Goal: Book appointment/travel/reservation

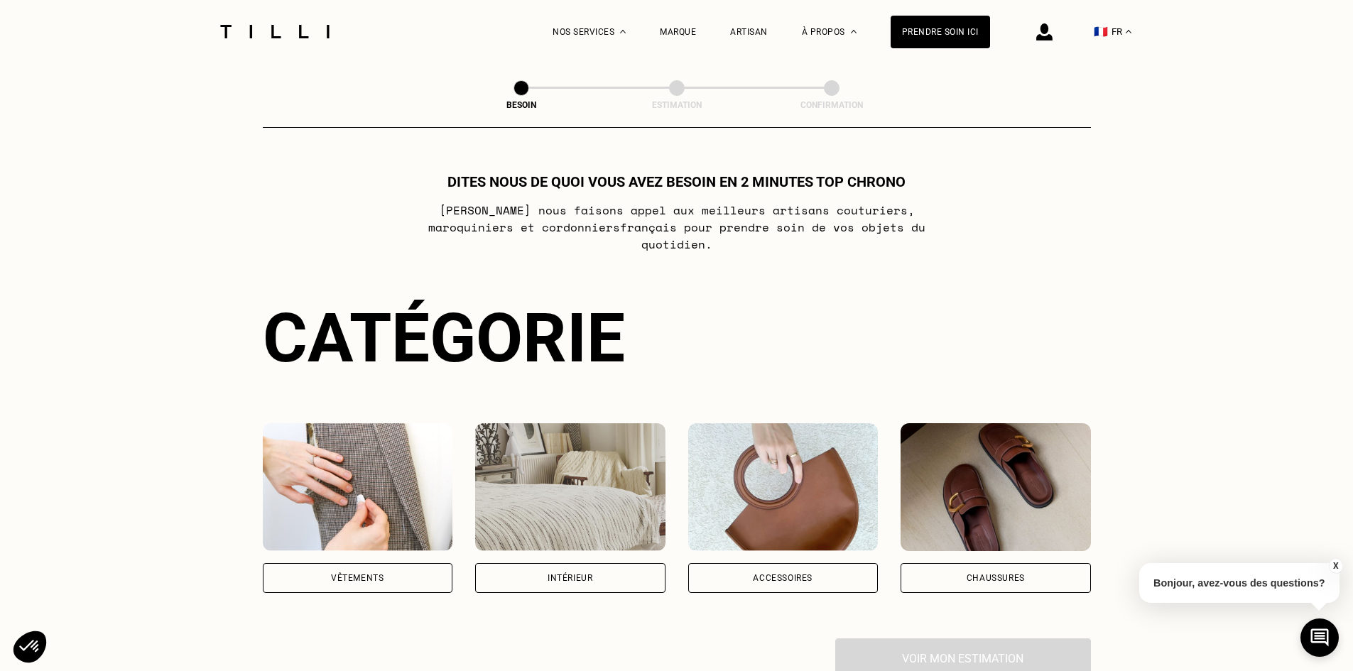
click at [407, 575] on div "Vêtements" at bounding box center [358, 578] width 190 height 30
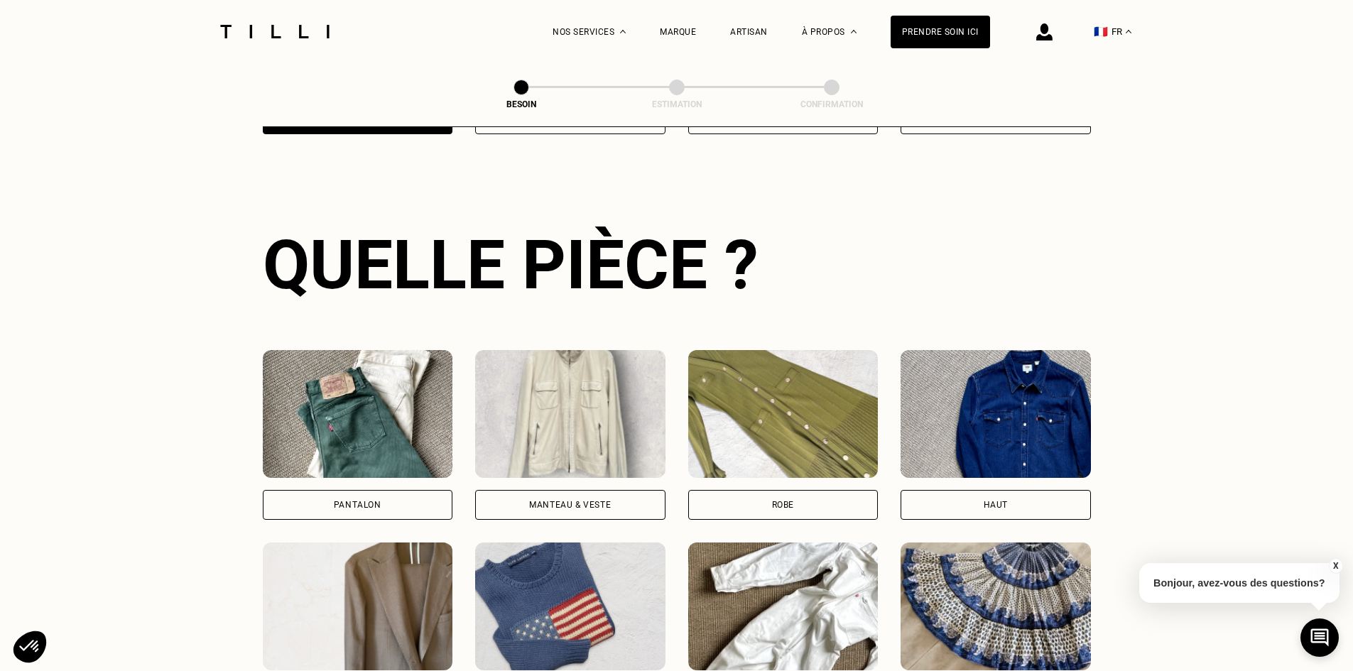
scroll to position [465, 0]
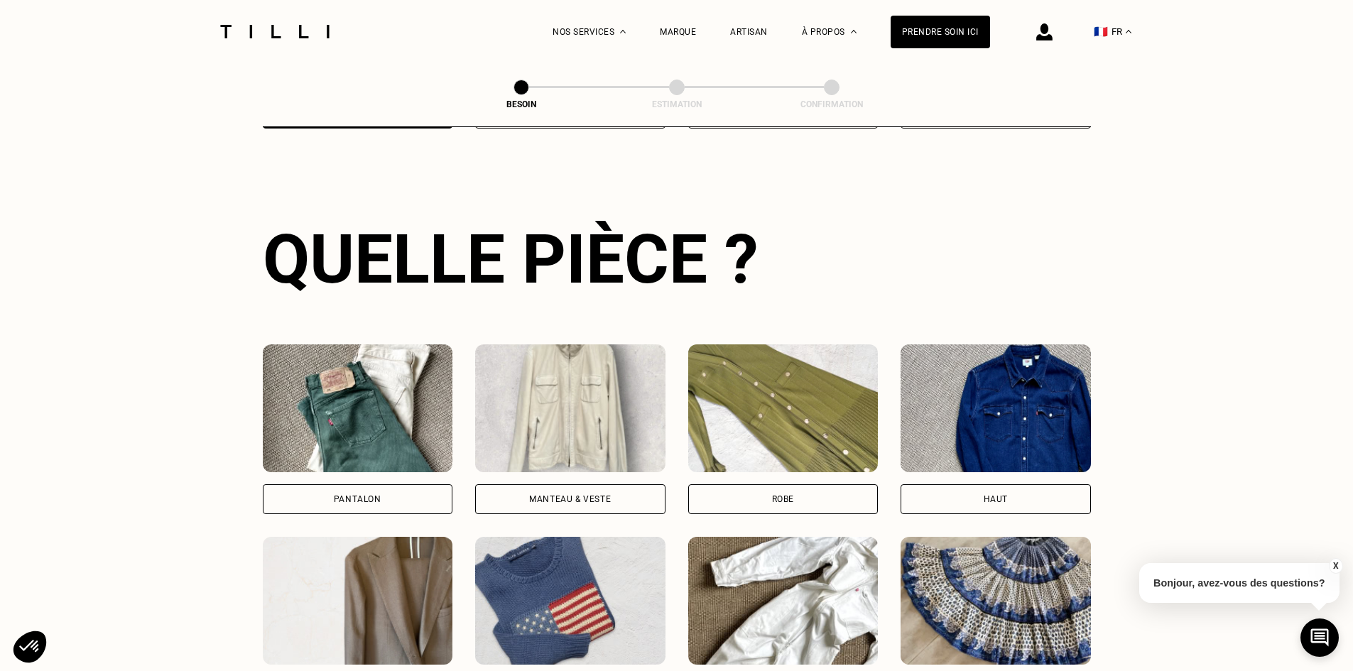
click at [409, 484] on div "Pantalon" at bounding box center [358, 499] width 190 height 30
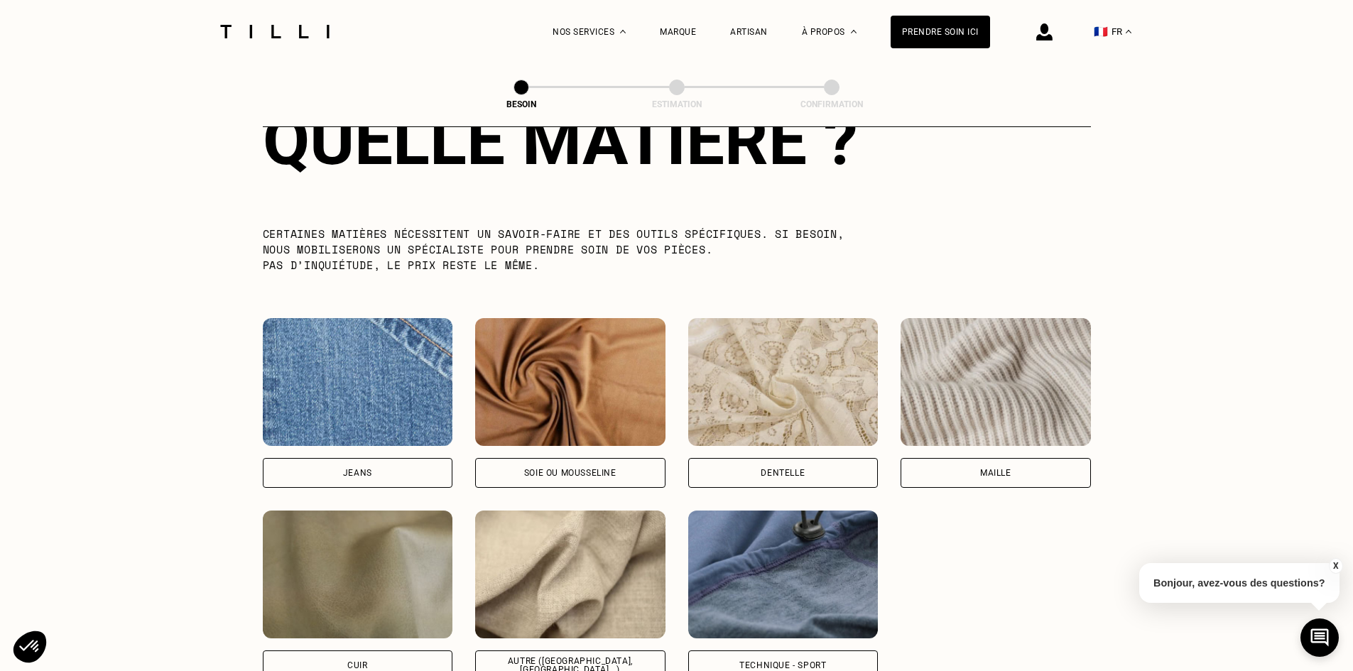
scroll to position [1379, 0]
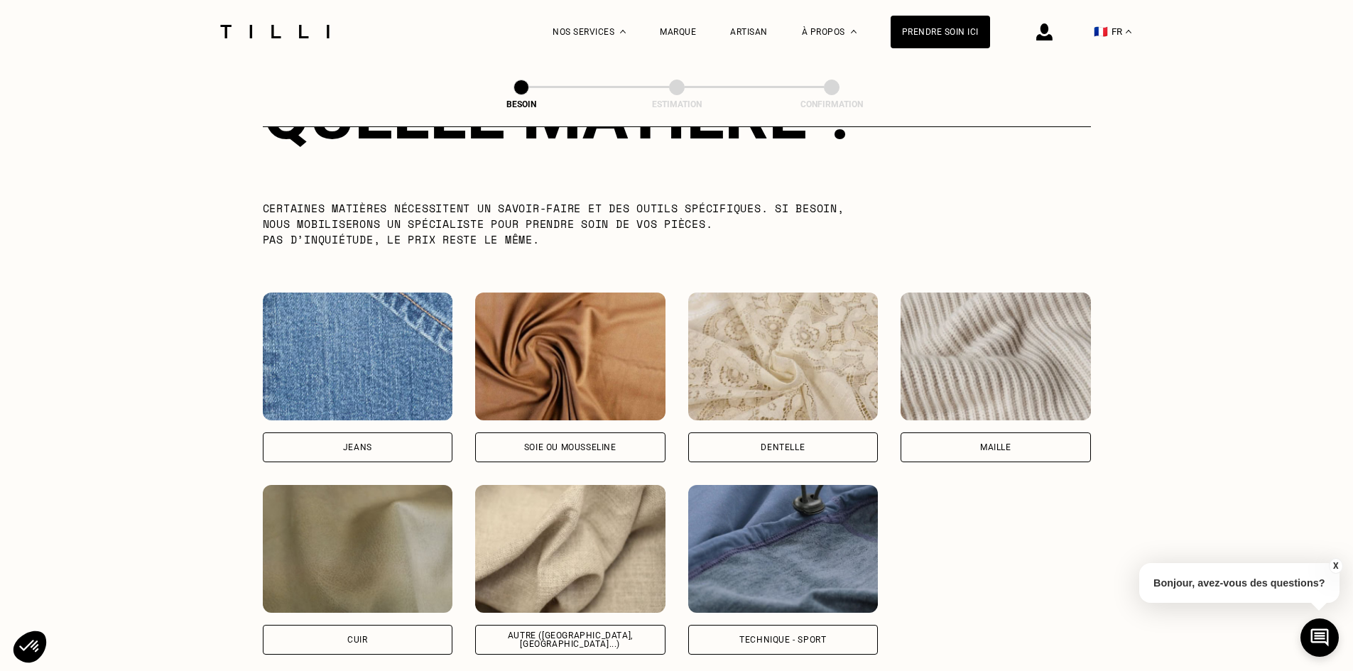
click at [612, 631] on div "Autre ([GEOGRAPHIC_DATA], [GEOGRAPHIC_DATA]...)" at bounding box center [570, 639] width 166 height 17
select select "FR"
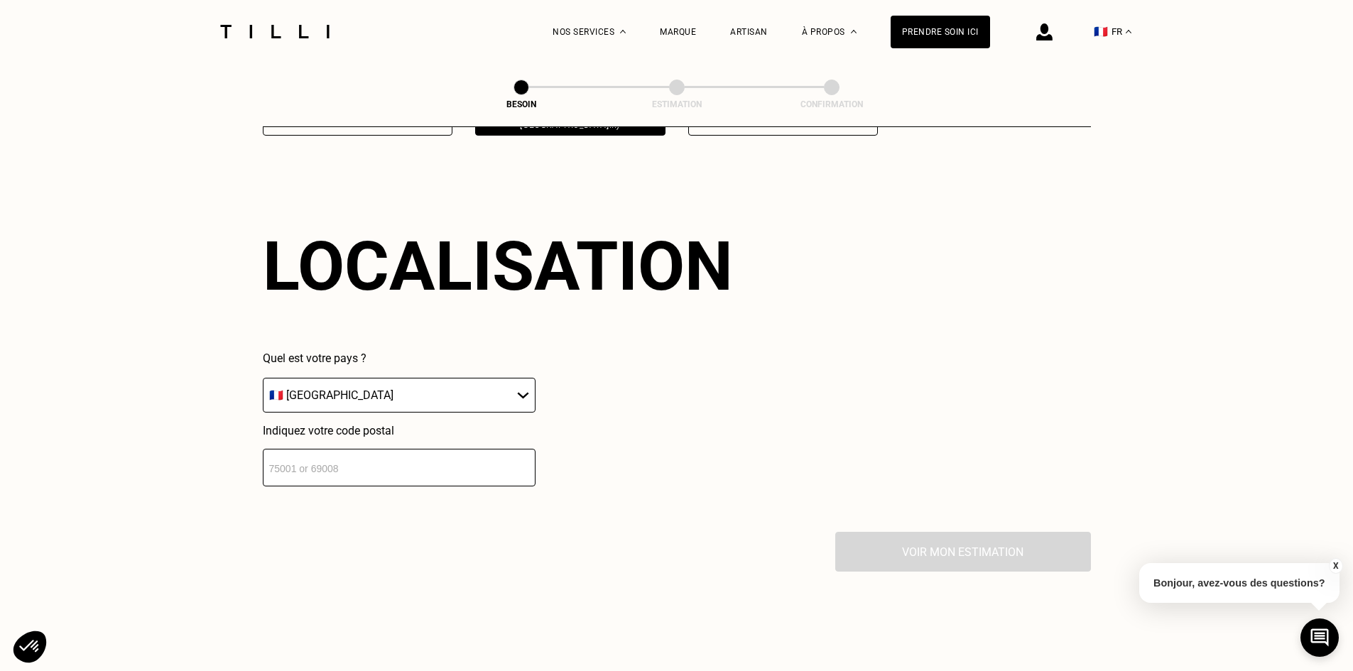
scroll to position [1910, 0]
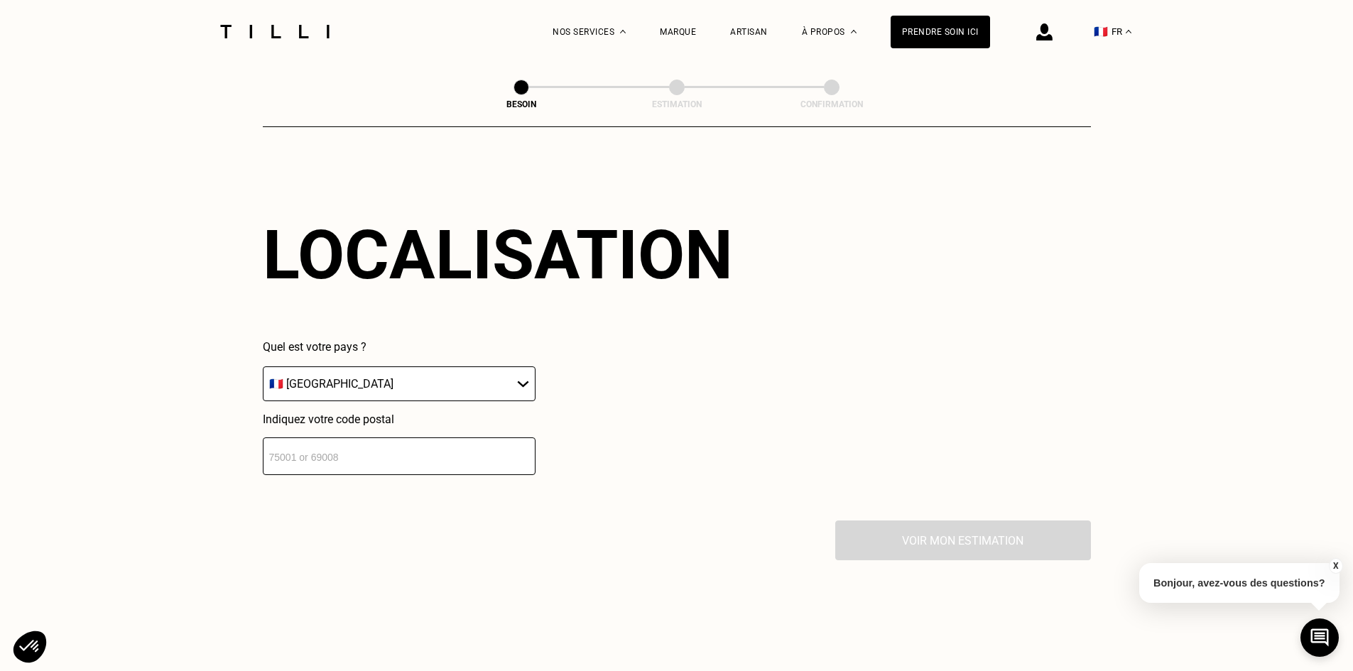
click at [433, 469] on div "Localisation Quel est votre pays ? 🇩🇪 [GEOGRAPHIC_DATA] 🇦🇹 [GEOGRAPHIC_DATA] 🇧🇪…" at bounding box center [677, 345] width 828 height 351
click at [442, 455] on input "number" at bounding box center [399, 457] width 273 height 38
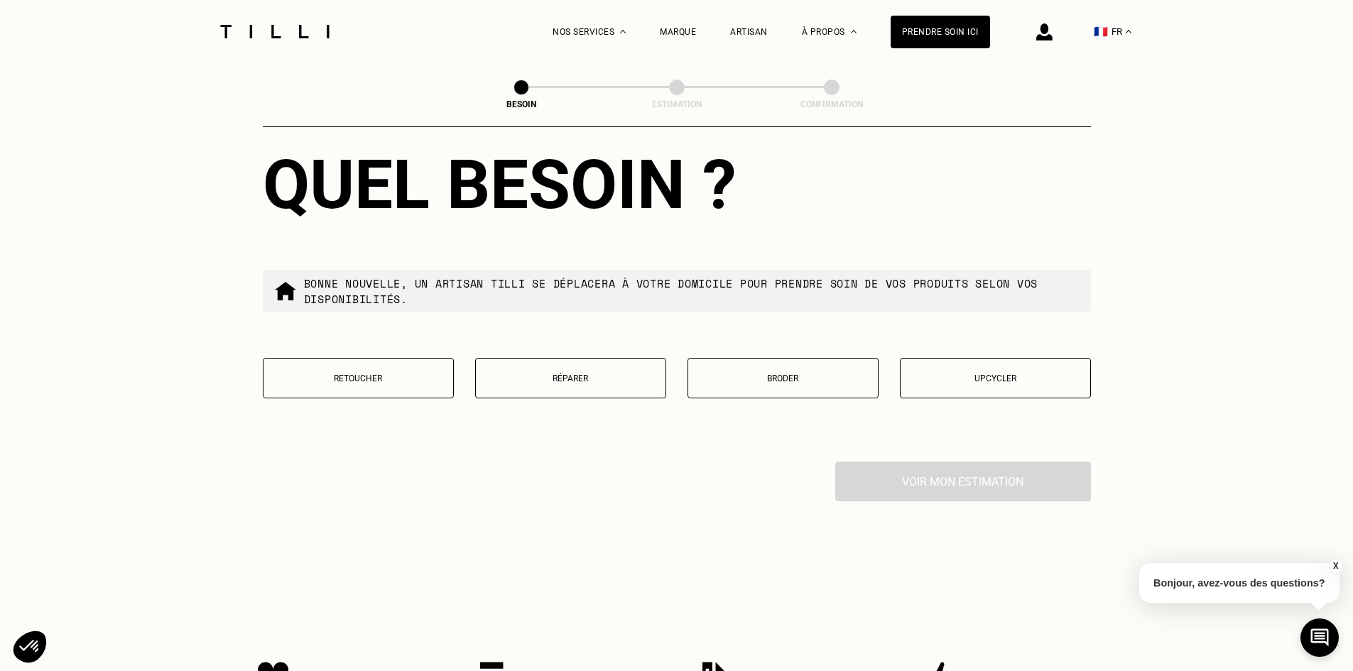
scroll to position [2317, 0]
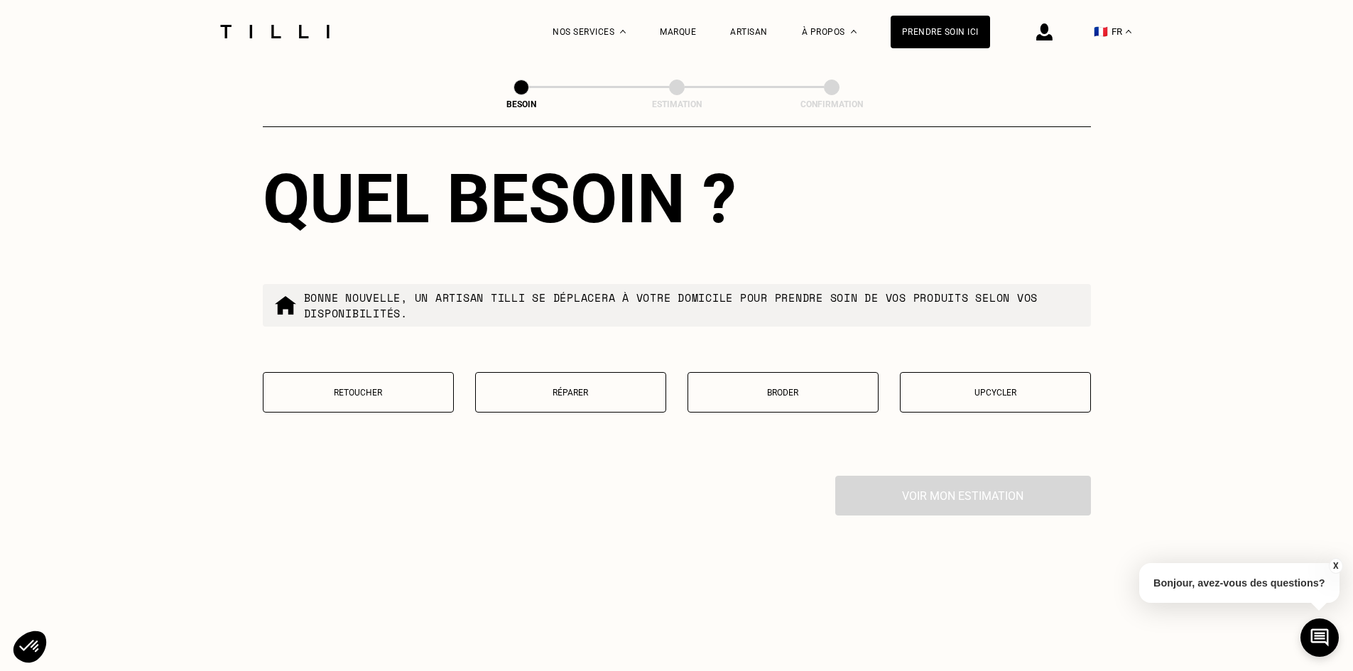
type input "92110"
click at [542, 376] on button "Réparer" at bounding box center [570, 392] width 191 height 40
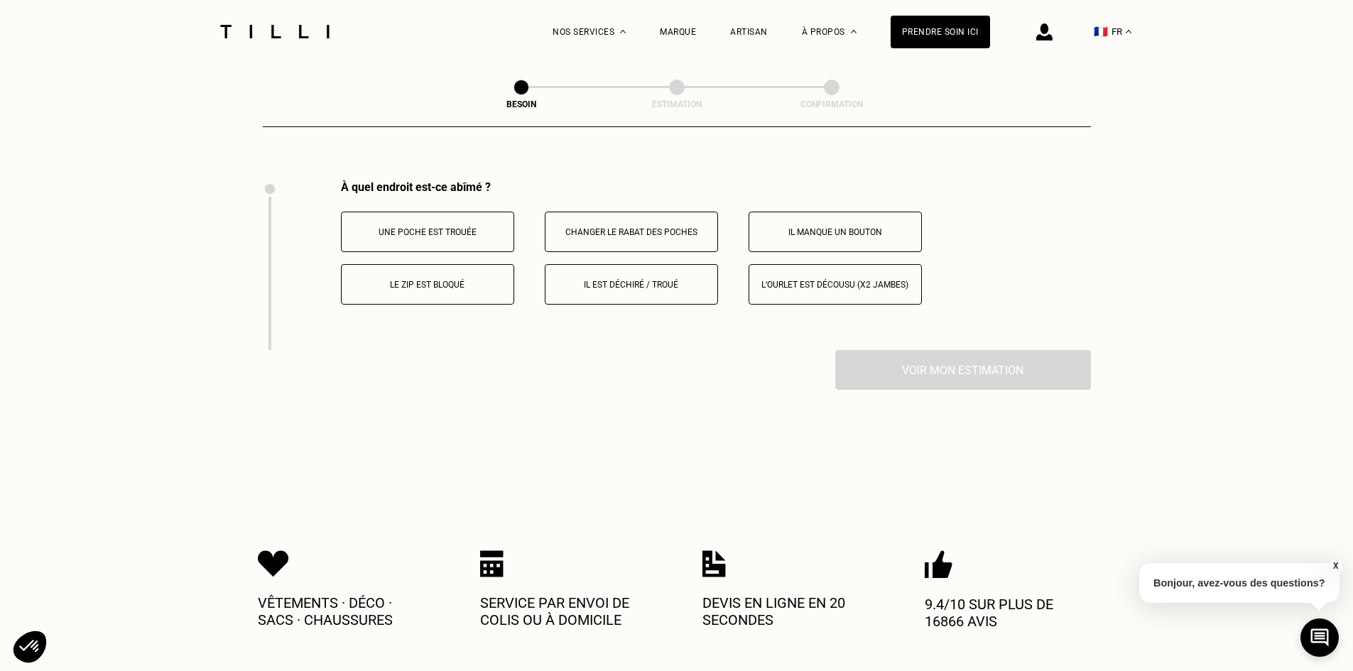
scroll to position [2627, 0]
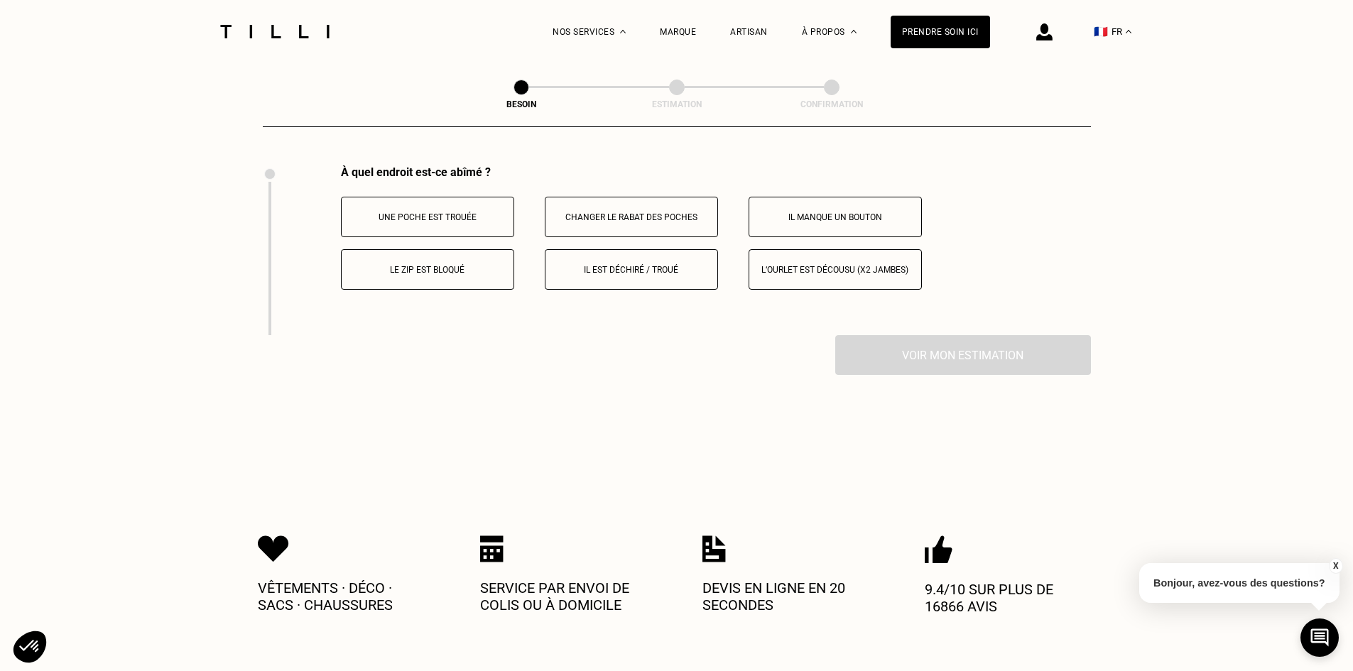
click at [646, 272] on button "Il est déchiré / troué" at bounding box center [631, 269] width 173 height 40
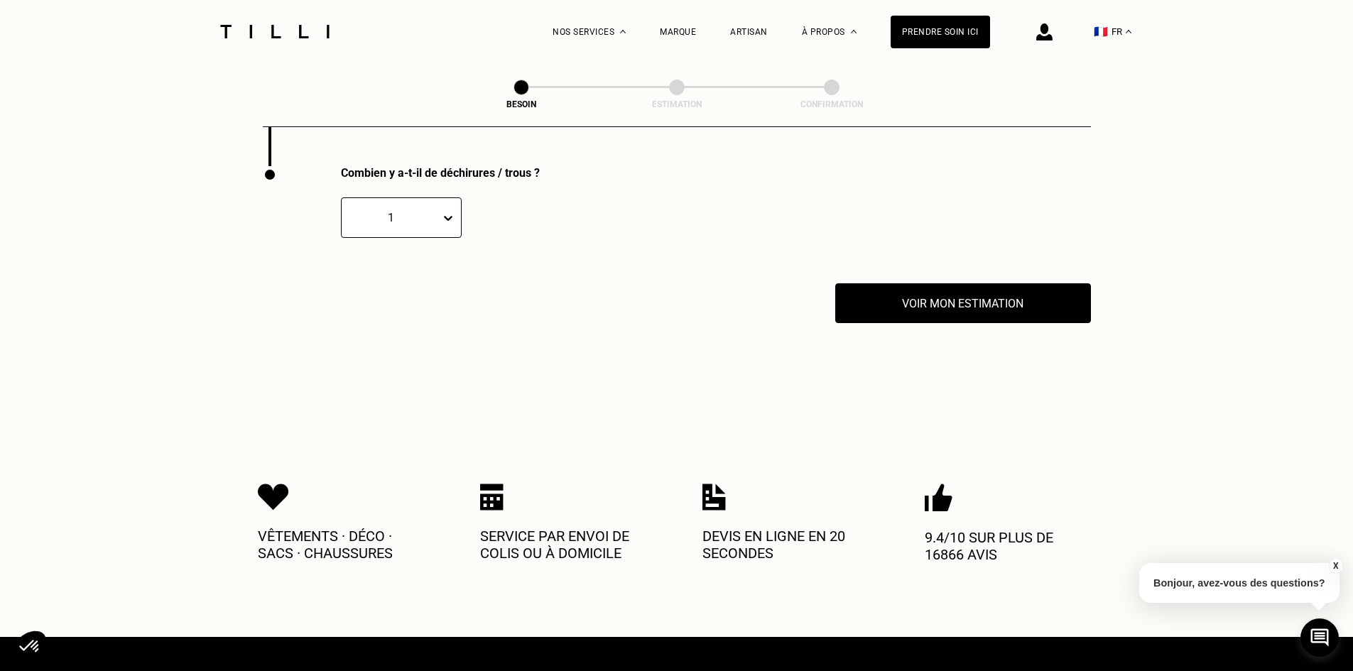
scroll to position [2797, 0]
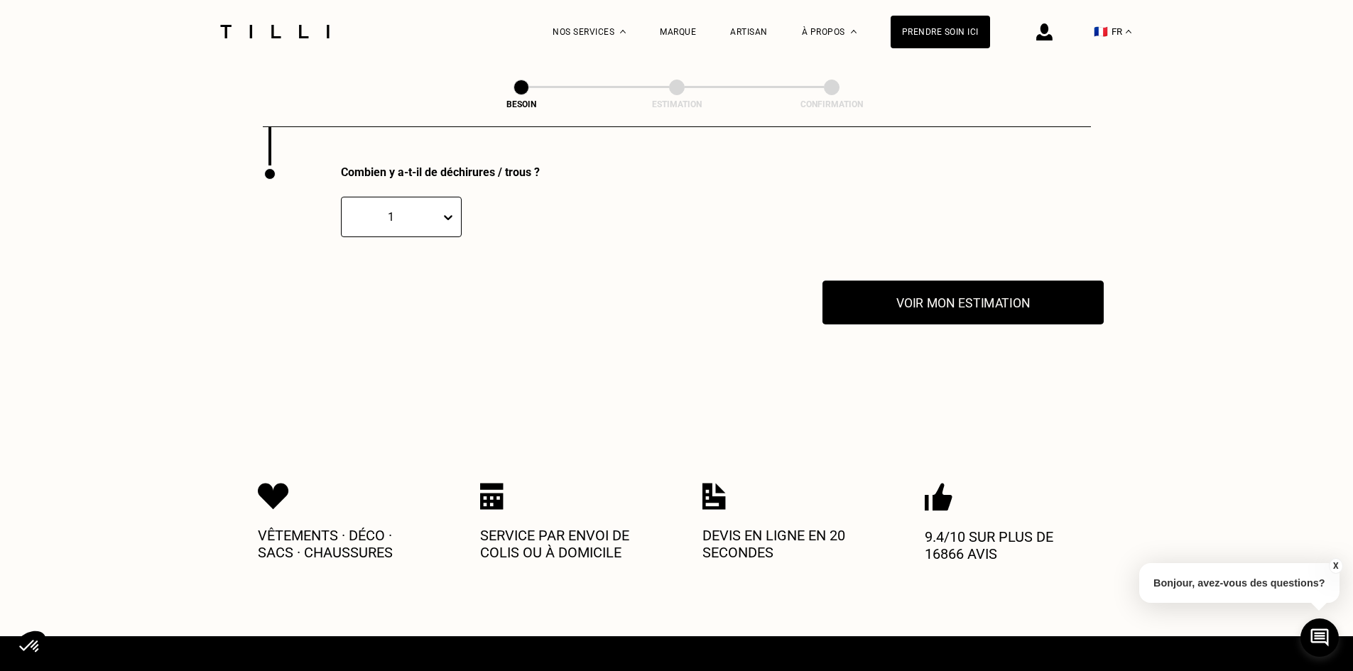
click at [980, 292] on button "Voir mon estimation" at bounding box center [963, 303] width 281 height 44
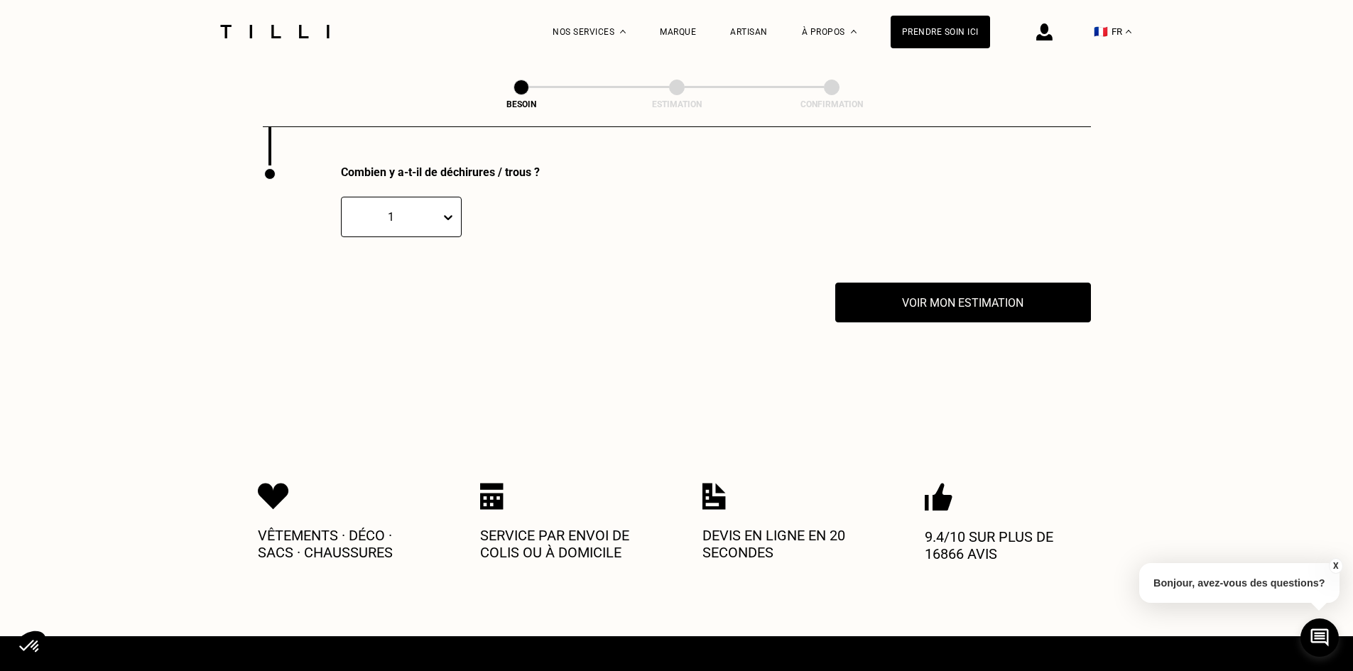
click at [1337, 564] on button "X" at bounding box center [1335, 566] width 14 height 16
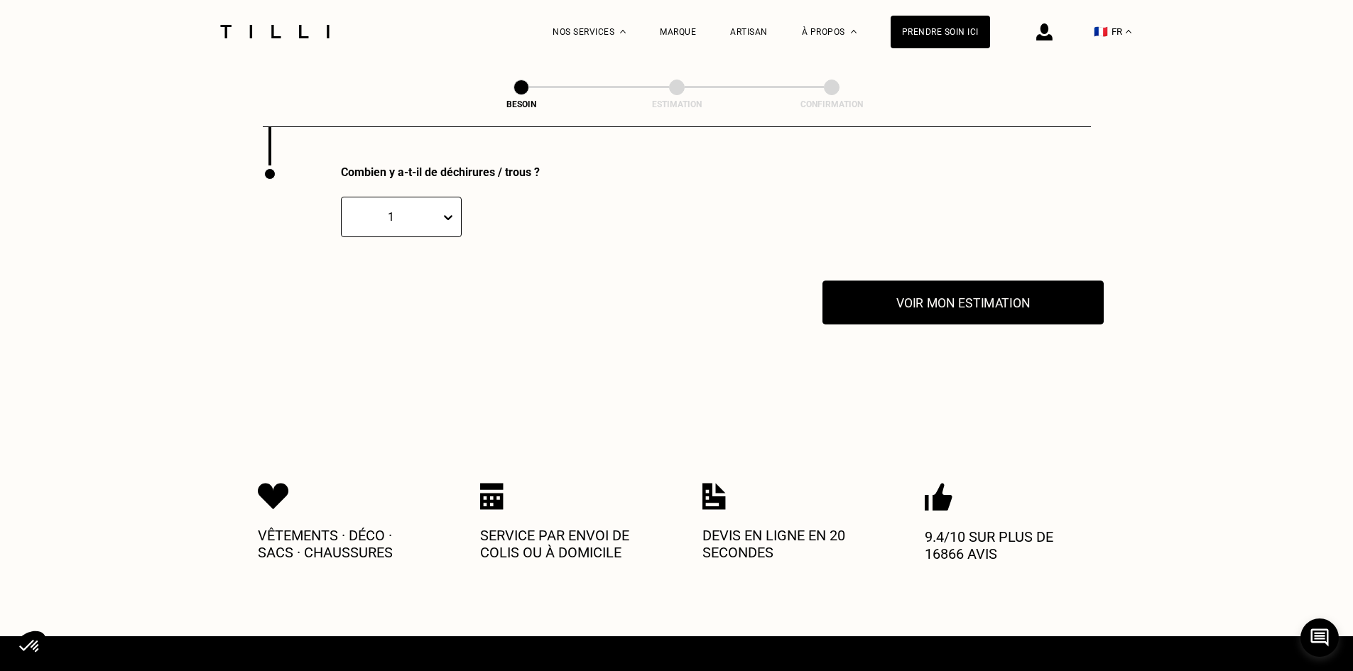
click at [950, 294] on button "Voir mon estimation" at bounding box center [963, 303] width 281 height 44
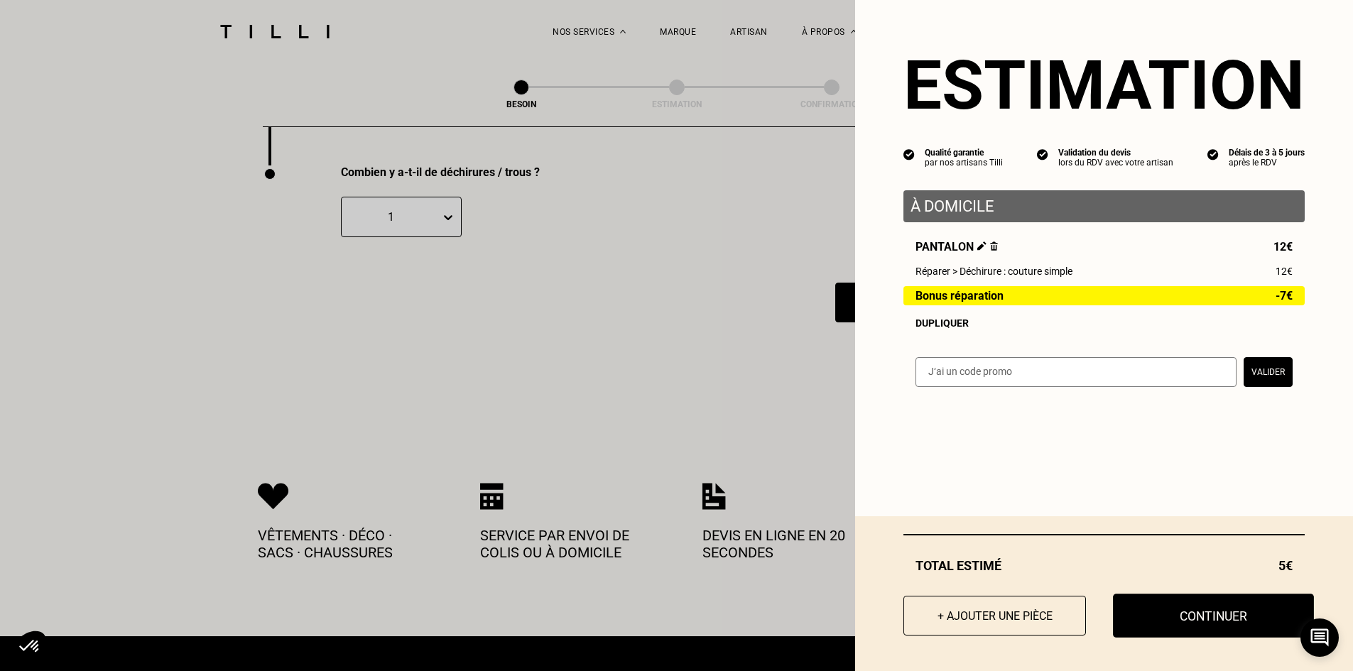
click at [1168, 609] on button "Continuer" at bounding box center [1213, 616] width 201 height 44
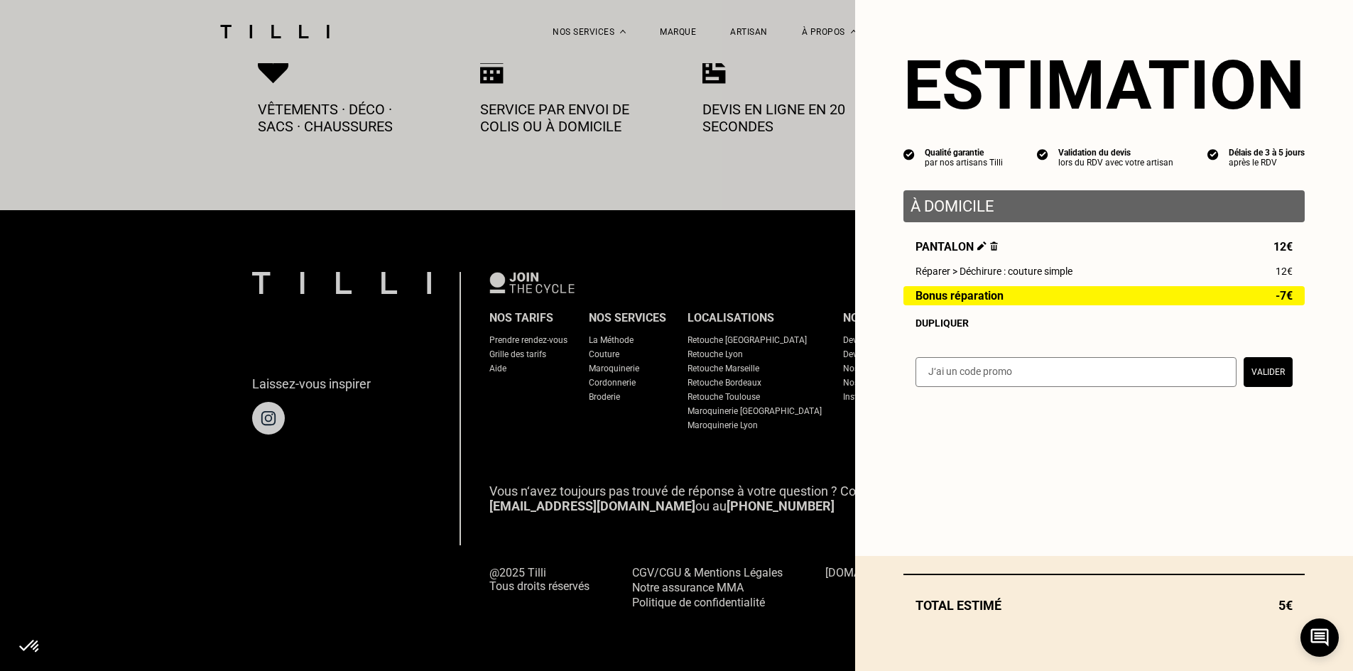
scroll to position [768, 0]
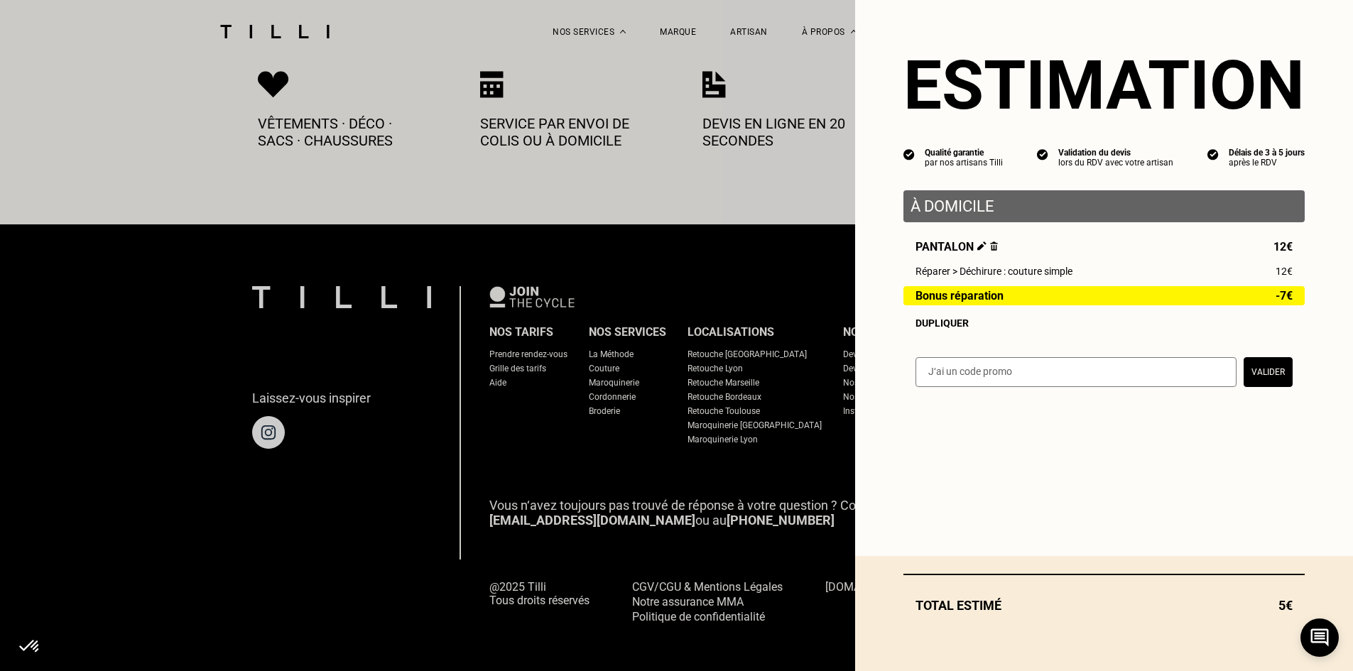
select select "FR"
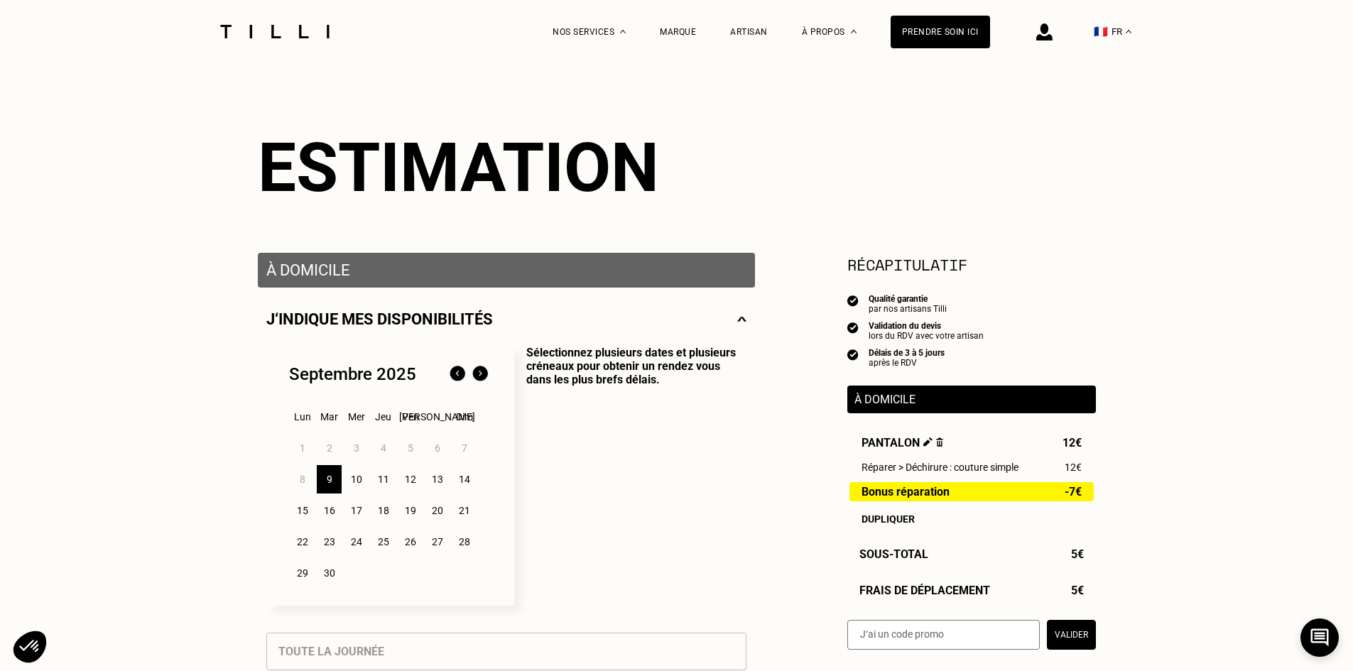
scroll to position [71, 0]
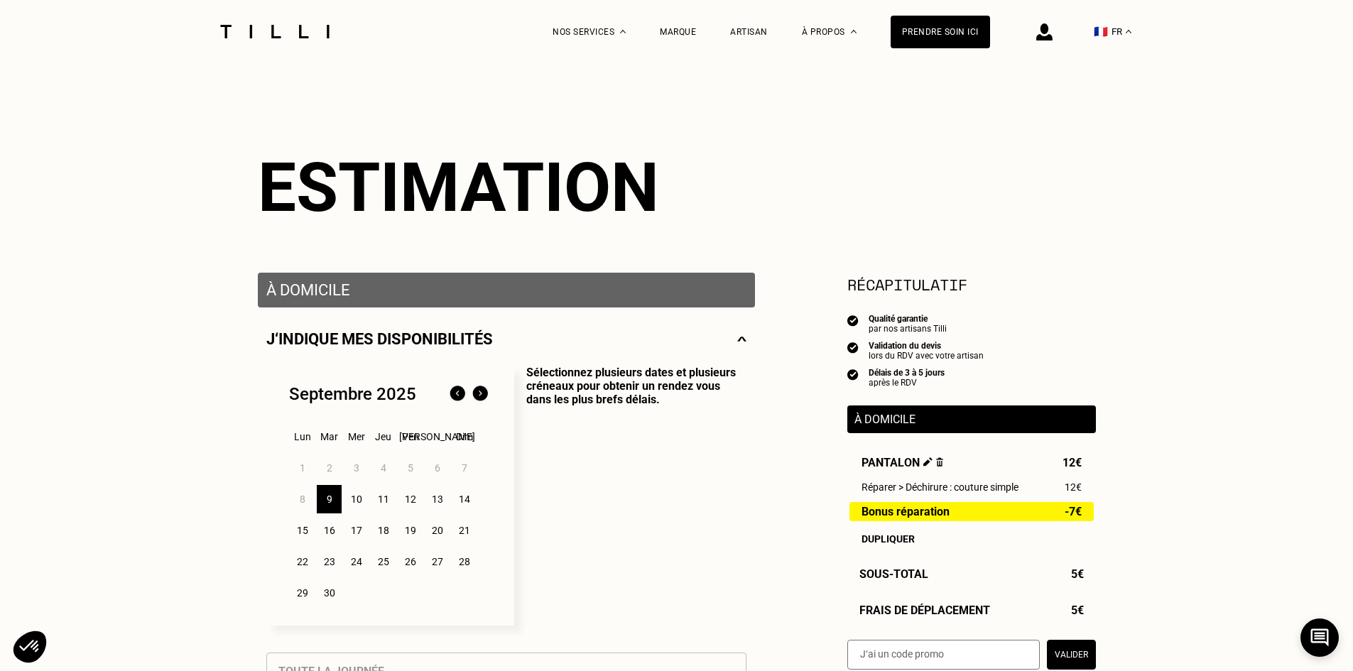
click at [325, 492] on div "9" at bounding box center [329, 499] width 25 height 28
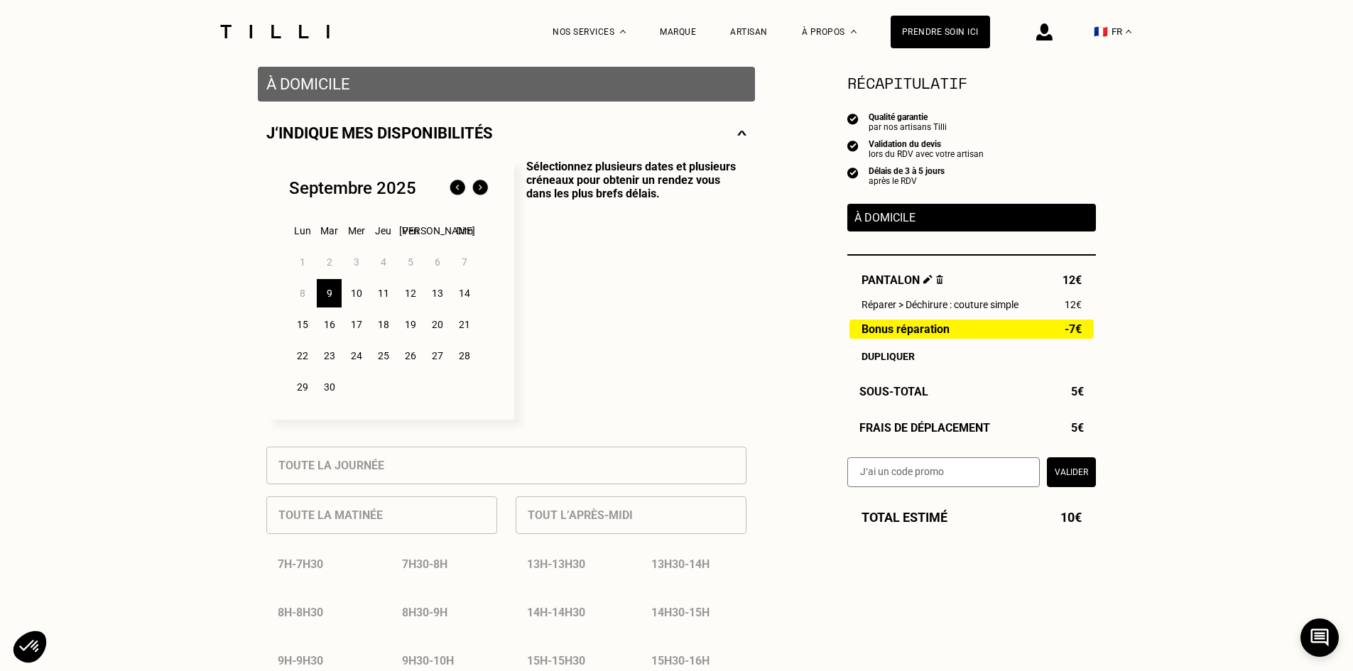
scroll to position [213, 0]
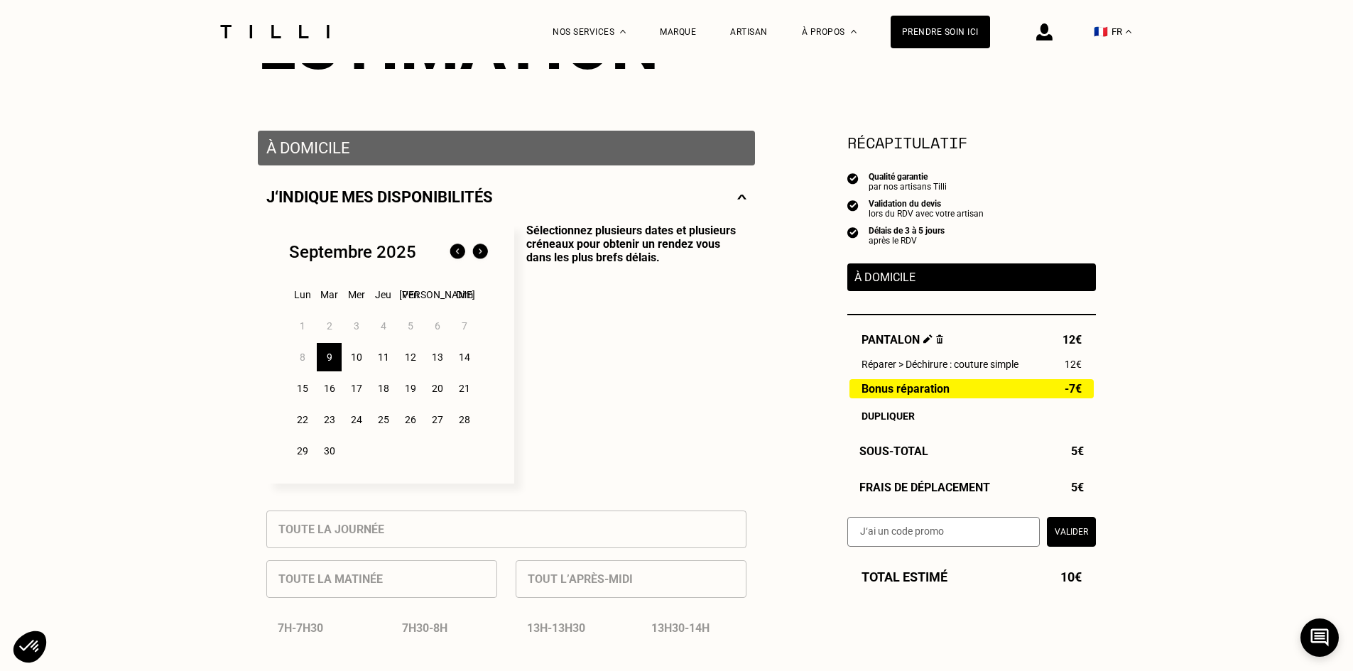
click at [357, 364] on div "10" at bounding box center [356, 357] width 25 height 28
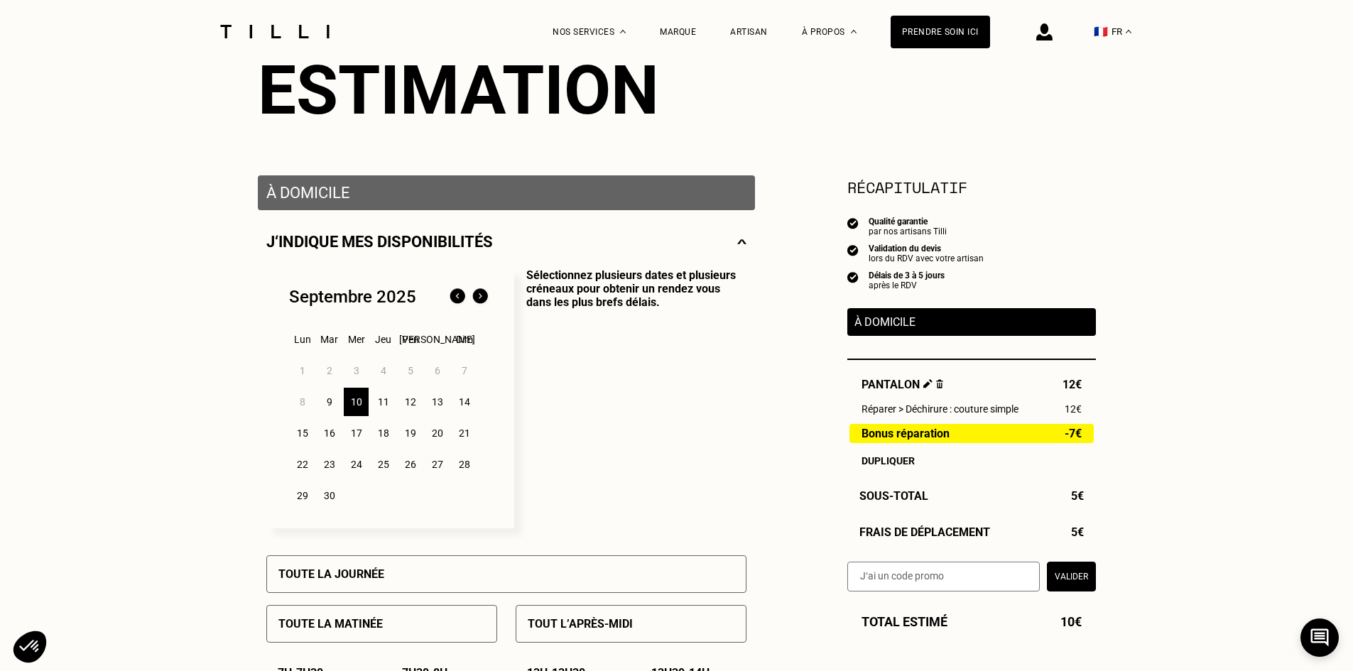
scroll to position [142, 0]
